Goal: Task Accomplishment & Management: Complete application form

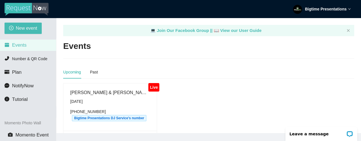
click at [101, 119] on span "Bigtime Presentations DJ Service's number" at bounding box center [109, 118] width 74 height 6
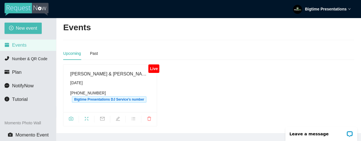
scroll to position [2, 0]
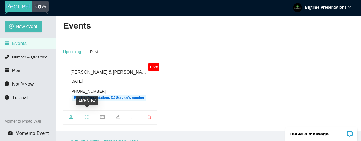
click at [87, 114] on icon "fullscreen" at bounding box center [86, 116] width 5 height 5
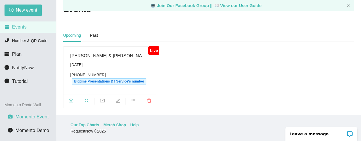
click at [41, 115] on span "Momento Event" at bounding box center [31, 116] width 33 height 5
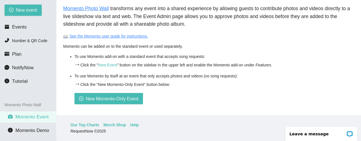
scroll to position [56, 0]
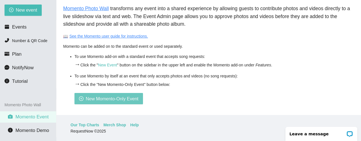
click at [108, 95] on span "New Momento-Only Event" at bounding box center [112, 98] width 53 height 7
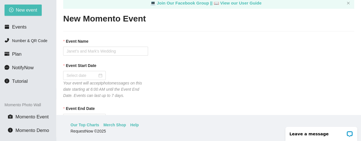
scroll to position [9, 0]
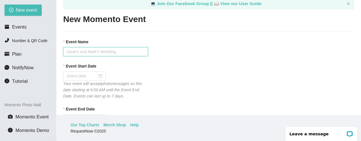
click at [89, 55] on input "Event Name" at bounding box center [105, 51] width 85 height 9
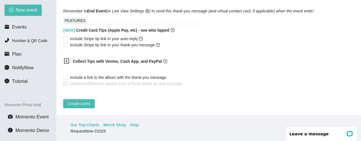
scroll to position [346, 0]
type input "Ashley"
click at [12, 28] on span "Events" at bounding box center [16, 27] width 22 height 5
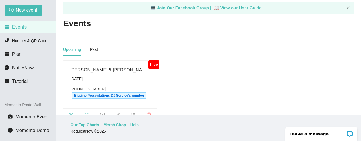
scroll to position [23, 0]
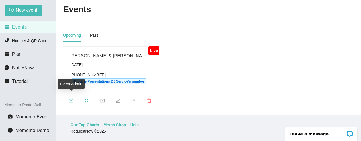
click at [68, 98] on span "camera" at bounding box center [70, 101] width 15 height 6
